Goal: Find specific page/section: Find specific page/section

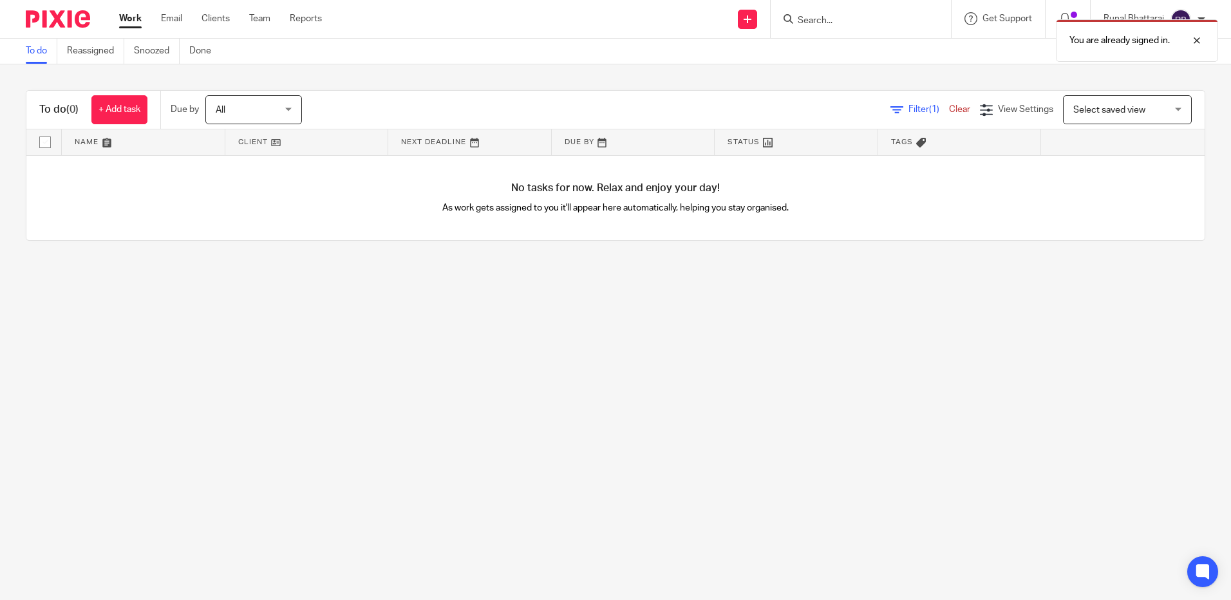
click at [882, 24] on div "You are already signed in." at bounding box center [916, 37] width 603 height 49
click at [868, 15] on div "You are already signed in." at bounding box center [916, 37] width 603 height 49
click at [854, 20] on div "You are already signed in." at bounding box center [916, 37] width 603 height 49
drag, startPoint x: 859, startPoint y: 29, endPoint x: 854, endPoint y: 24, distance: 7.3
click at [859, 30] on div "You are already signed in." at bounding box center [916, 37] width 603 height 49
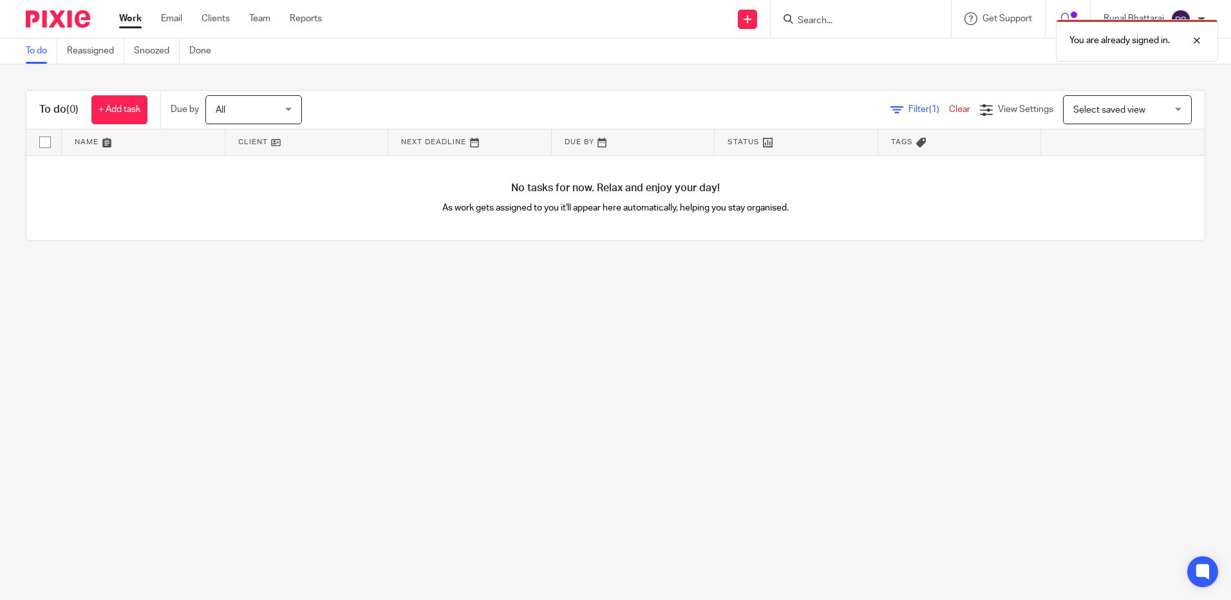
drag, startPoint x: 804, startPoint y: 14, endPoint x: 806, endPoint y: 23, distance: 8.6
click at [804, 15] on div "You are already signed in." at bounding box center [916, 37] width 603 height 49
click at [807, 26] on div "You are already signed in." at bounding box center [916, 37] width 603 height 49
click at [818, 27] on div "You are already signed in." at bounding box center [916, 37] width 603 height 49
click at [818, 26] on div "You are already signed in." at bounding box center [916, 37] width 603 height 49
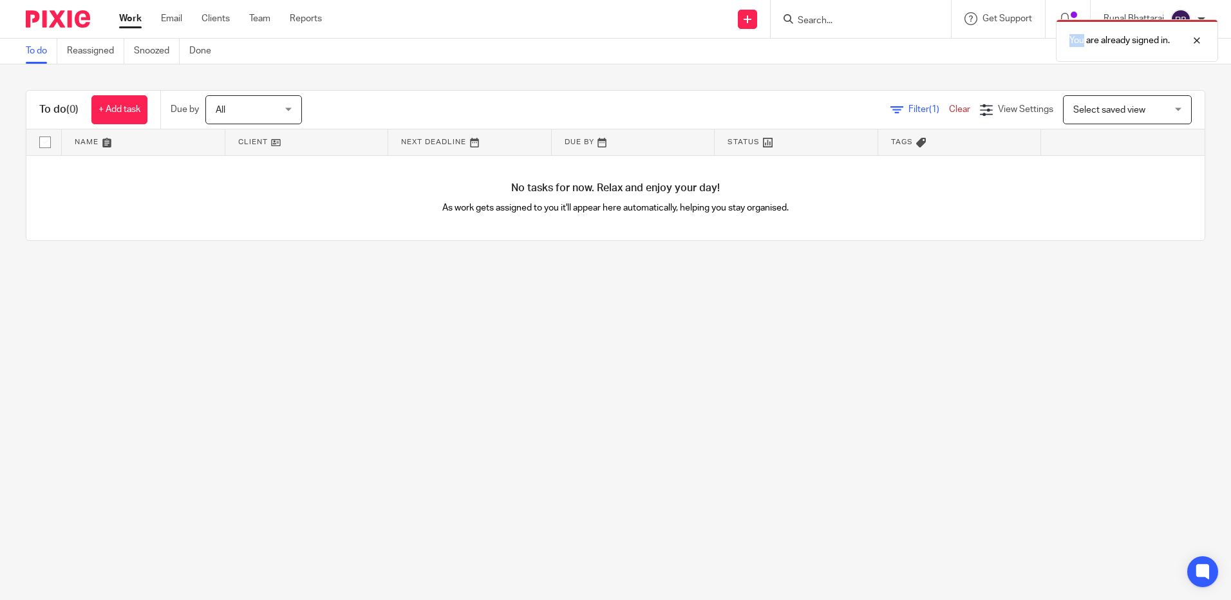
drag, startPoint x: 818, startPoint y: 26, endPoint x: 825, endPoint y: 16, distance: 12.0
click at [825, 16] on div "You are already signed in." at bounding box center [916, 37] width 603 height 49
drag, startPoint x: 813, startPoint y: 16, endPoint x: 801, endPoint y: 23, distance: 13.6
click at [810, 20] on div "You are already signed in." at bounding box center [916, 37] width 603 height 49
drag, startPoint x: 785, startPoint y: 16, endPoint x: 792, endPoint y: 18, distance: 6.7
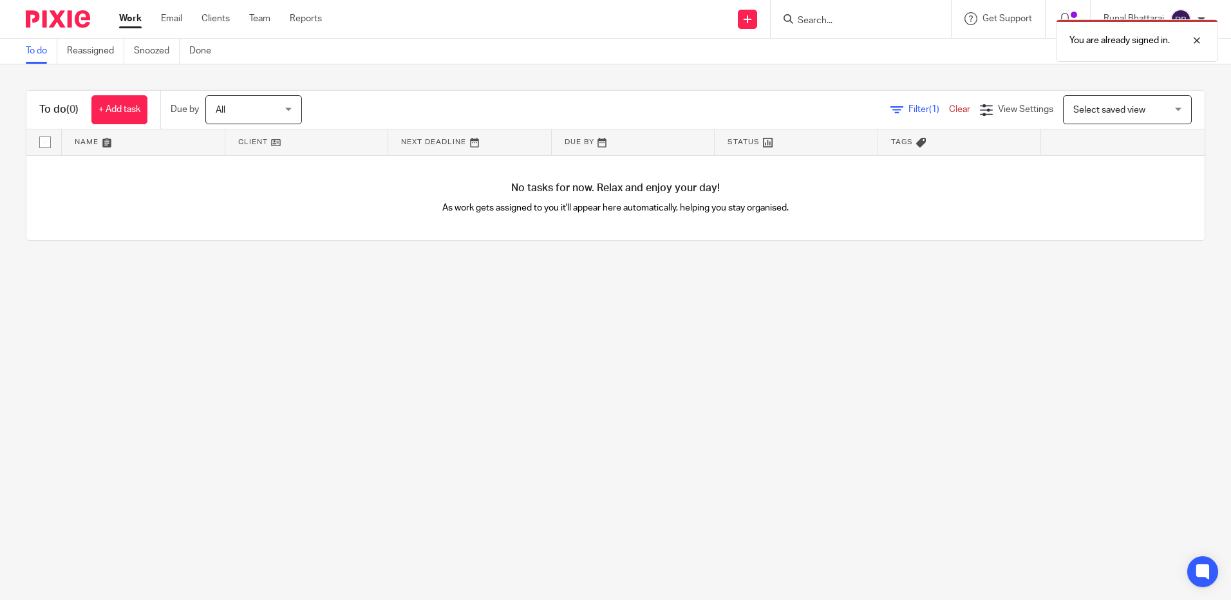
click at [785, 17] on div "You are already signed in." at bounding box center [916, 37] width 603 height 49
click at [1195, 35] on div at bounding box center [1187, 40] width 35 height 15
click at [809, 21] on input "Search" at bounding box center [854, 21] width 116 height 12
type input "richard papanicolaou"
click at [869, 21] on input "richard papanicolaou" at bounding box center [854, 21] width 116 height 12
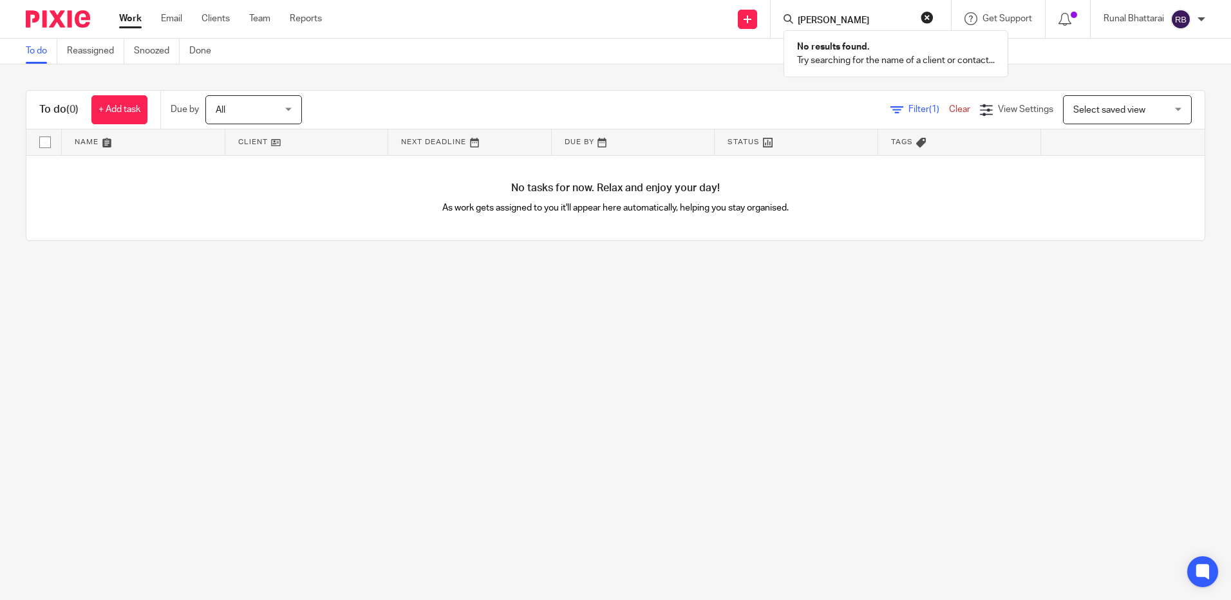
click at [869, 21] on input "richard papanicolaou" at bounding box center [854, 21] width 116 height 12
click at [887, 17] on input "richard papanicolaou" at bounding box center [854, 21] width 116 height 12
click at [894, 15] on input "richard papanicolaou" at bounding box center [854, 21] width 116 height 12
drag, startPoint x: 897, startPoint y: 17, endPoint x: 640, endPoint y: 5, distance: 257.8
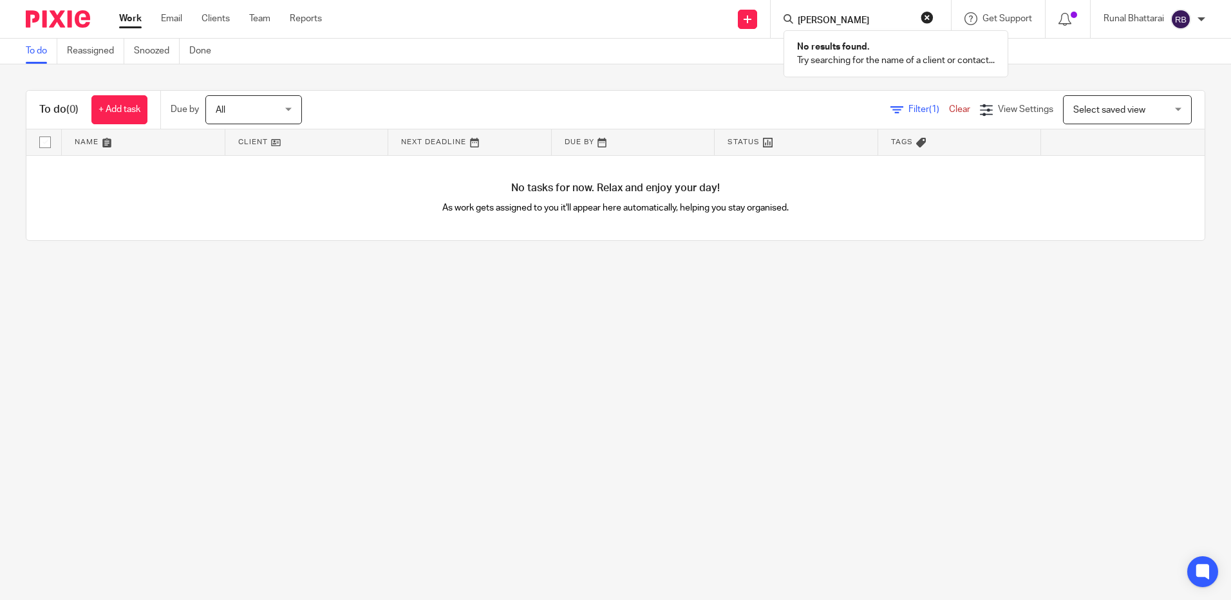
click at [640, 5] on div "Send new email Create task Add client richard papanicolaou No results found. Tr…" at bounding box center [786, 19] width 890 height 38
click at [949, 108] on link "Clear" at bounding box center [959, 109] width 21 height 9
click at [826, 19] on input "Search" at bounding box center [854, 21] width 116 height 12
paste input "[DATE]"
type input "[DATE]"
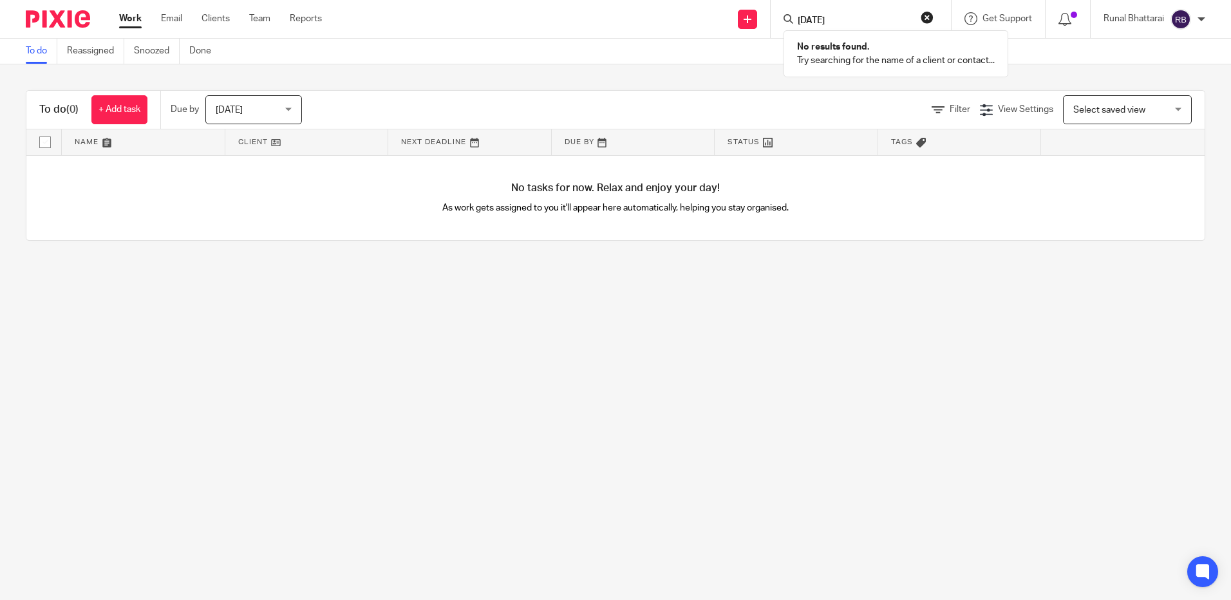
click at [918, 17] on form "[DATE]" at bounding box center [864, 19] width 137 height 16
click at [839, 21] on input "Search" at bounding box center [854, 21] width 116 height 12
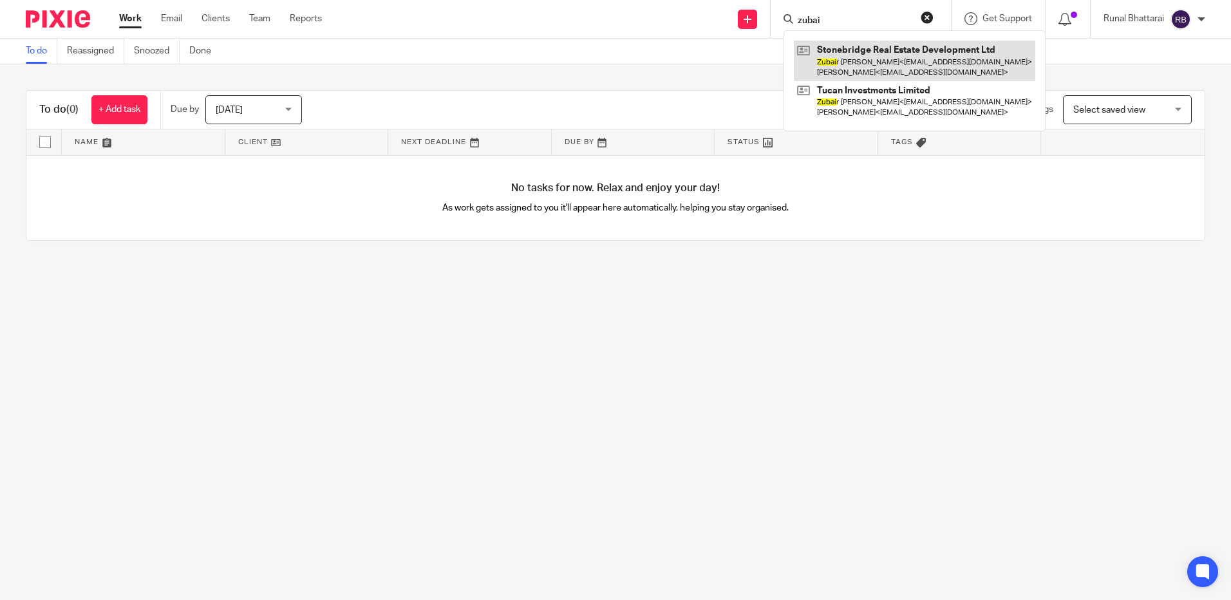
type input "zubai"
click at [932, 79] on link at bounding box center [914, 61] width 241 height 40
